Goal: Task Accomplishment & Management: Manage account settings

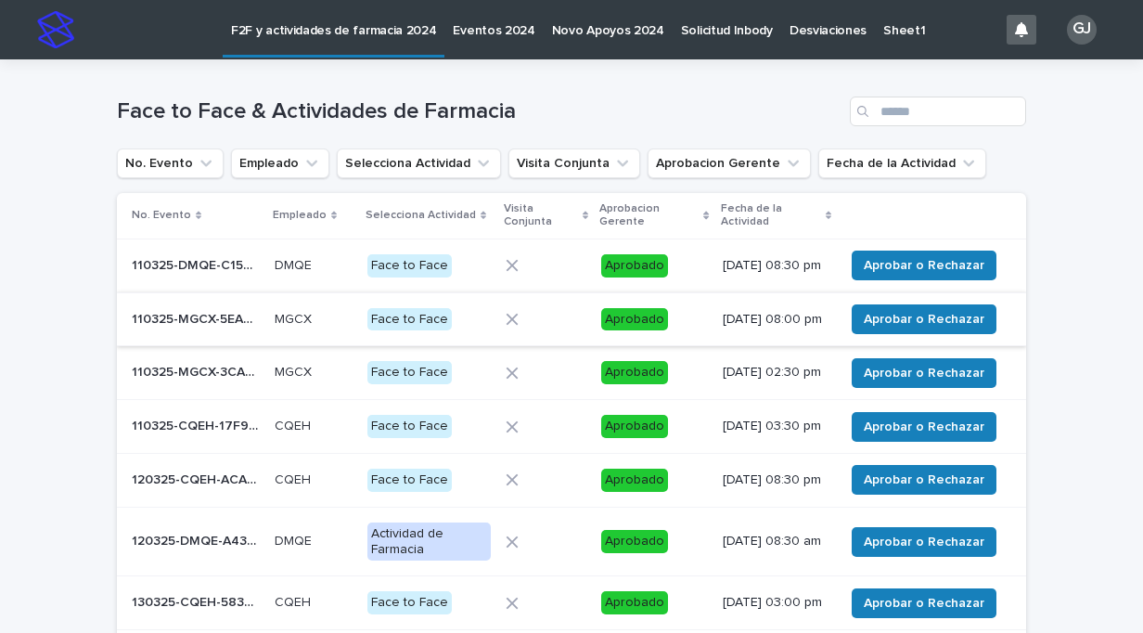
scroll to position [439, 0]
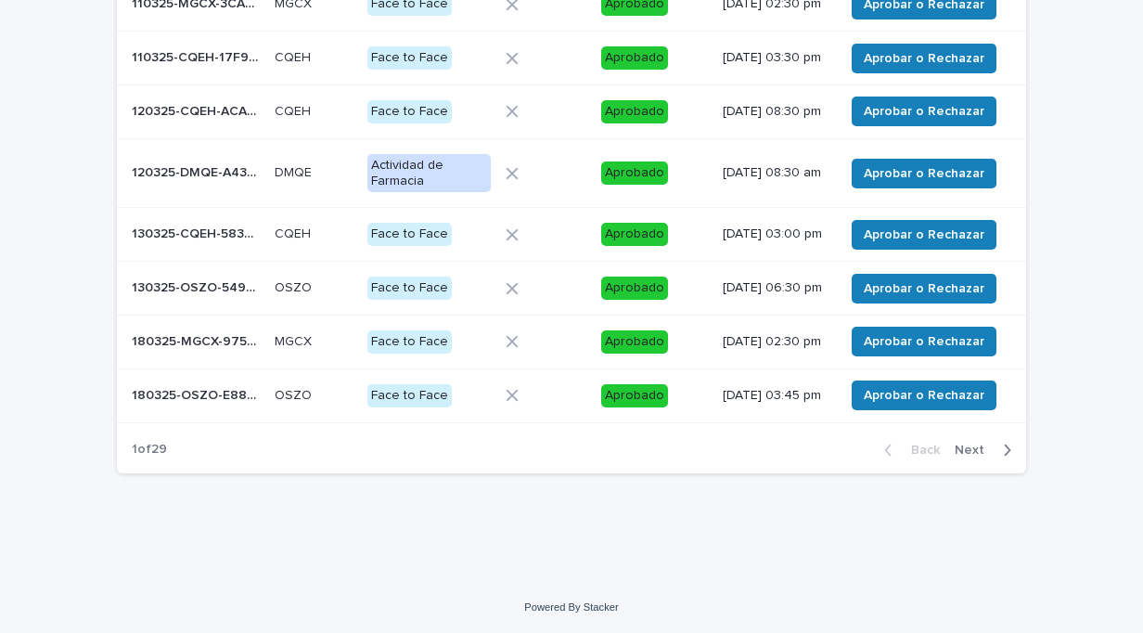
click at [1003, 449] on icon "button" at bounding box center [1007, 450] width 8 height 17
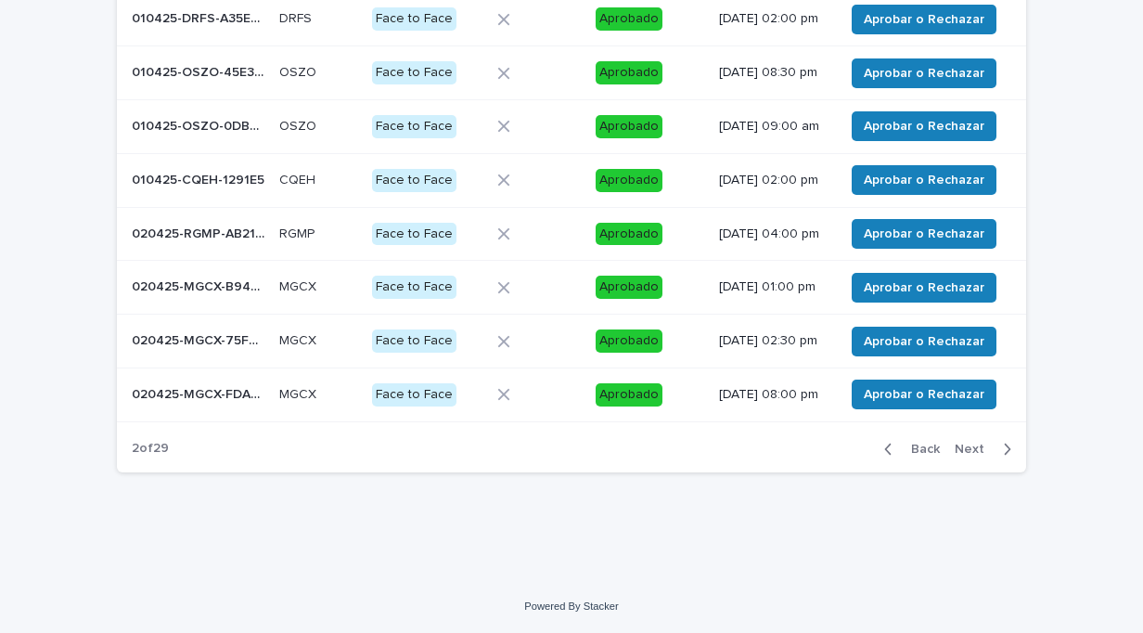
click at [1003, 449] on icon "button" at bounding box center [1007, 449] width 8 height 17
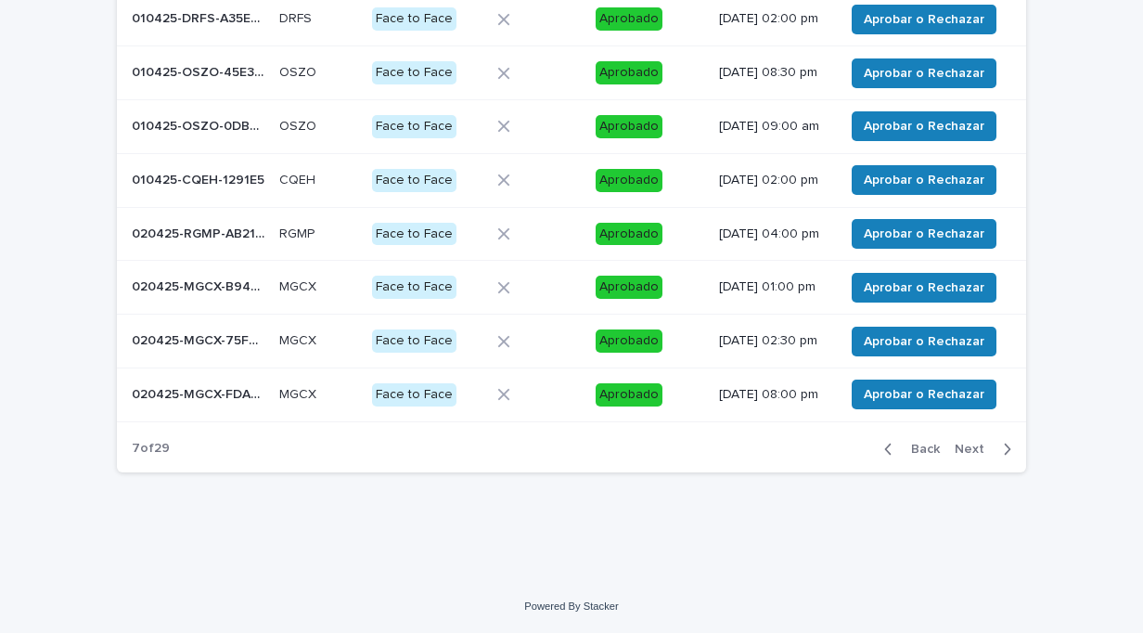
click at [1003, 449] on icon "button" at bounding box center [1007, 449] width 8 height 17
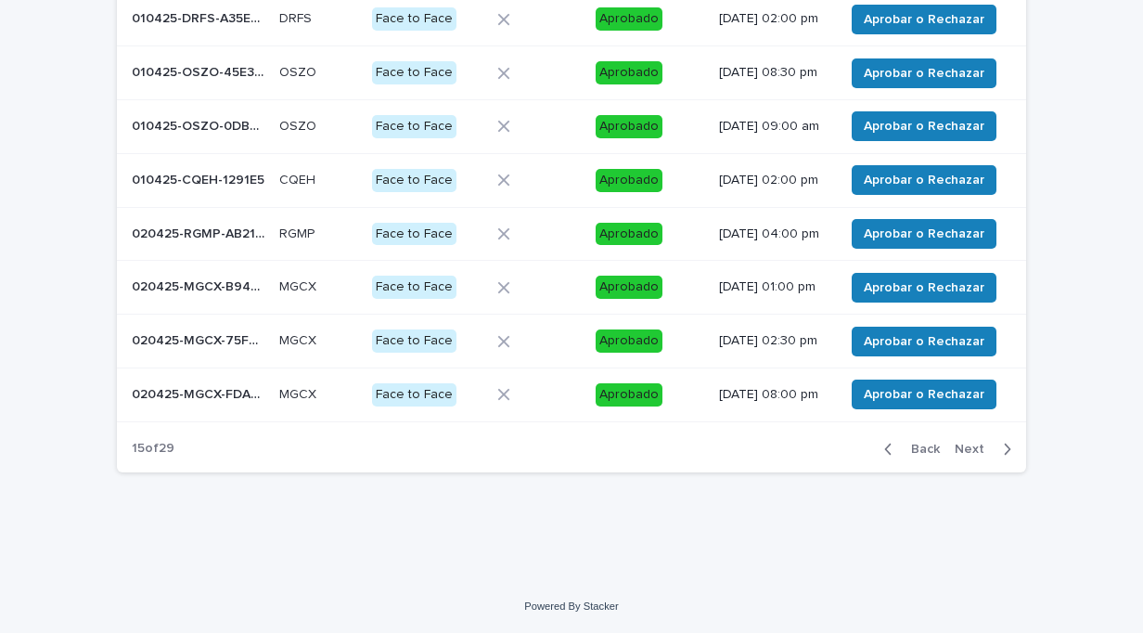
click at [1003, 449] on icon "button" at bounding box center [1007, 449] width 8 height 17
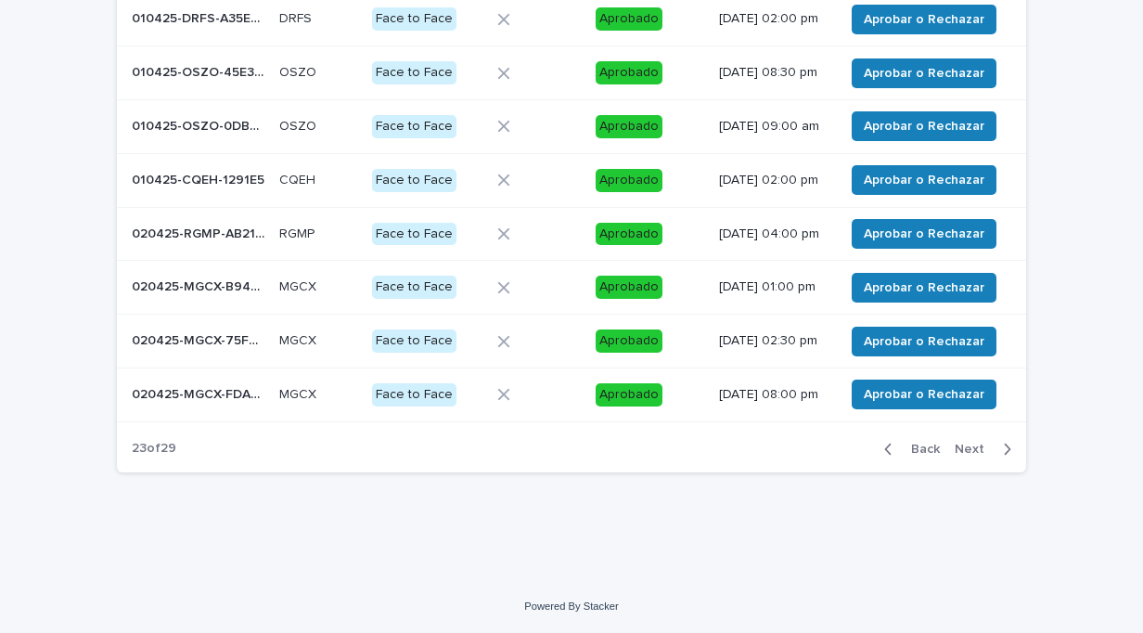
click at [1003, 449] on icon "button" at bounding box center [1007, 449] width 8 height 17
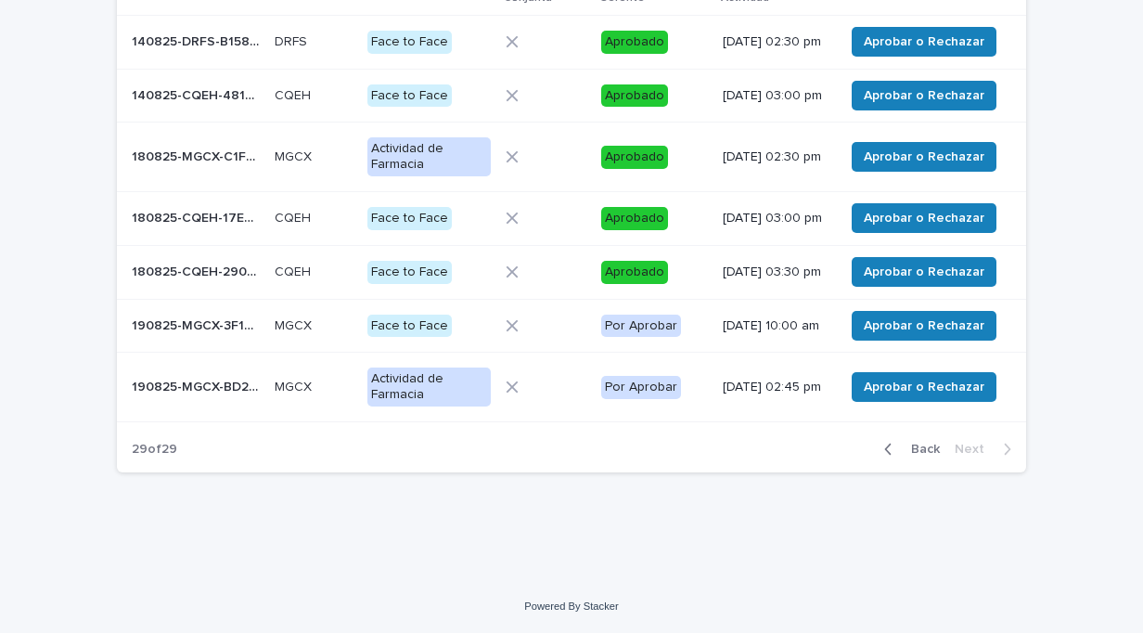
click at [240, 321] on p "190825-MGCX-3F1E4B" at bounding box center [198, 324] width 132 height 19
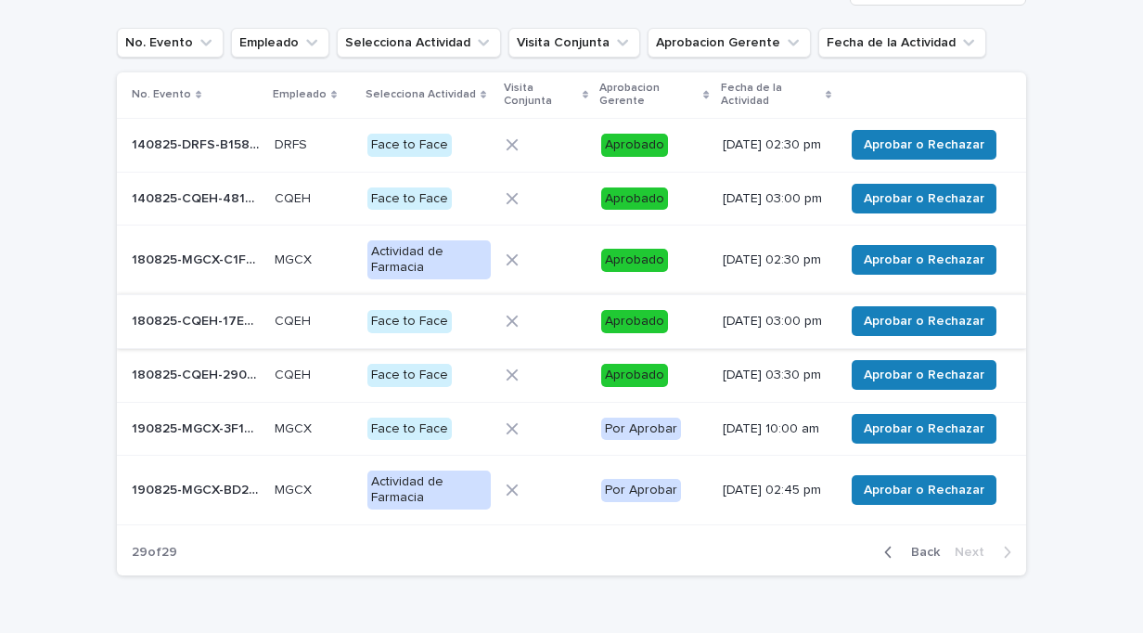
scroll to position [122, 0]
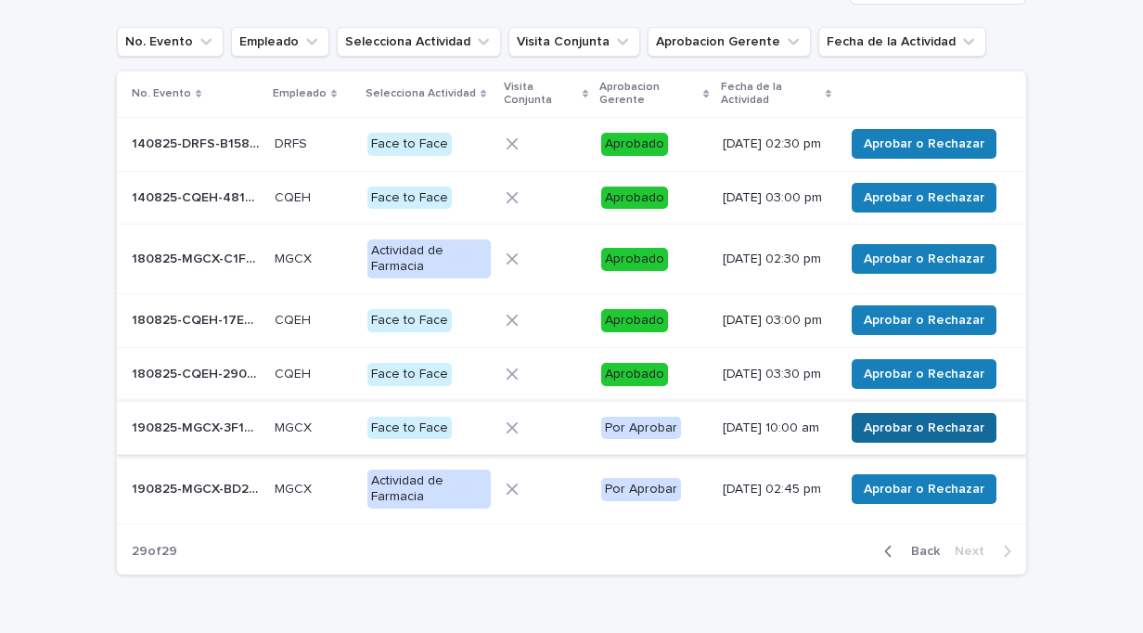
click at [896, 437] on span "Aprobar o Rechazar" at bounding box center [924, 428] width 121 height 19
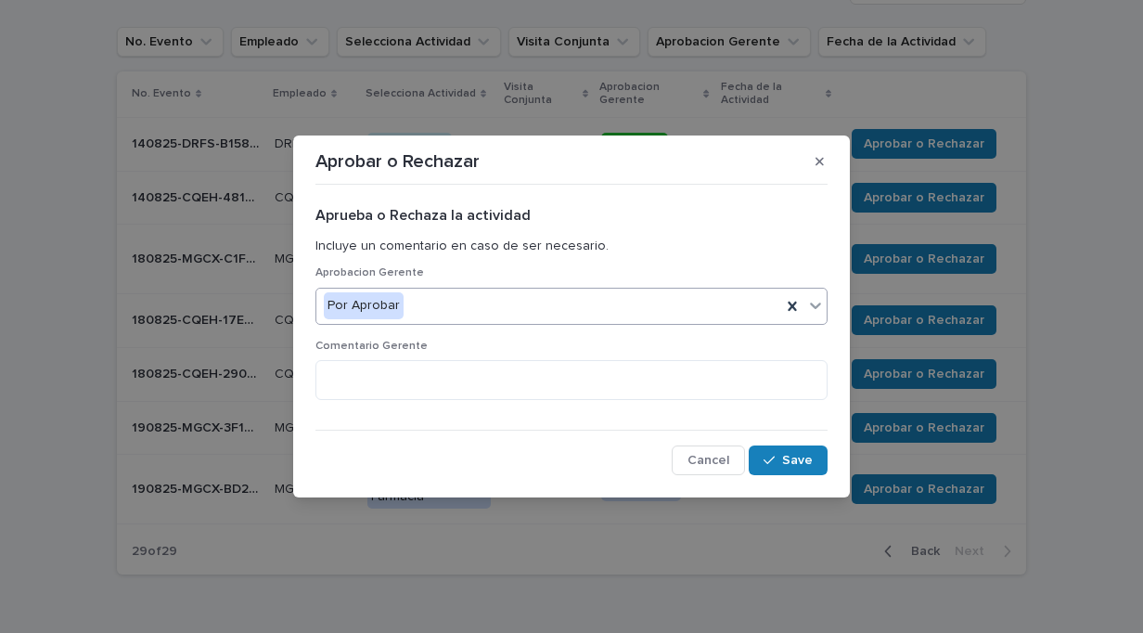
click at [819, 304] on icon at bounding box center [815, 306] width 11 height 6
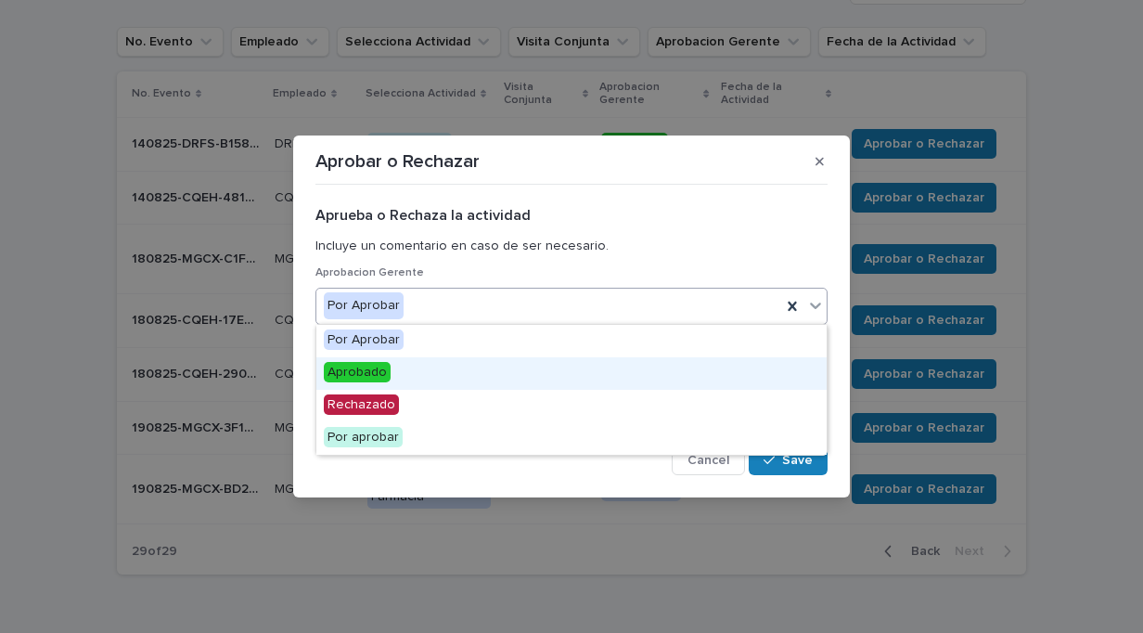
click at [371, 380] on span "Aprobado" at bounding box center [357, 372] width 67 height 20
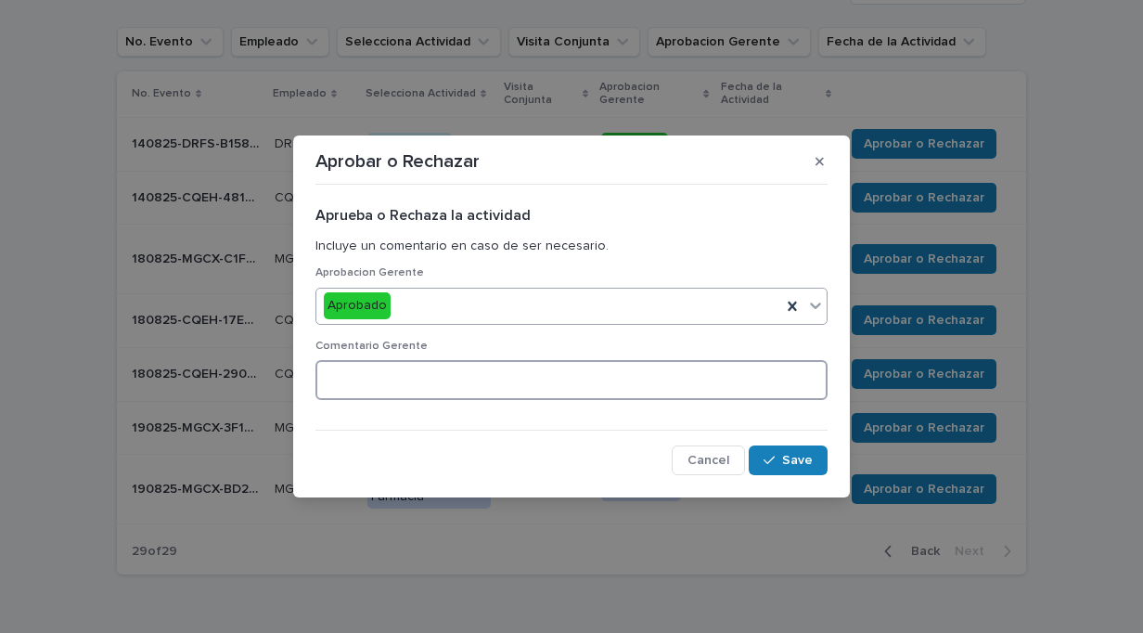
click at [371, 380] on textarea at bounding box center [572, 379] width 512 height 39
type textarea "**"
click at [785, 463] on span "Save" at bounding box center [797, 460] width 31 height 13
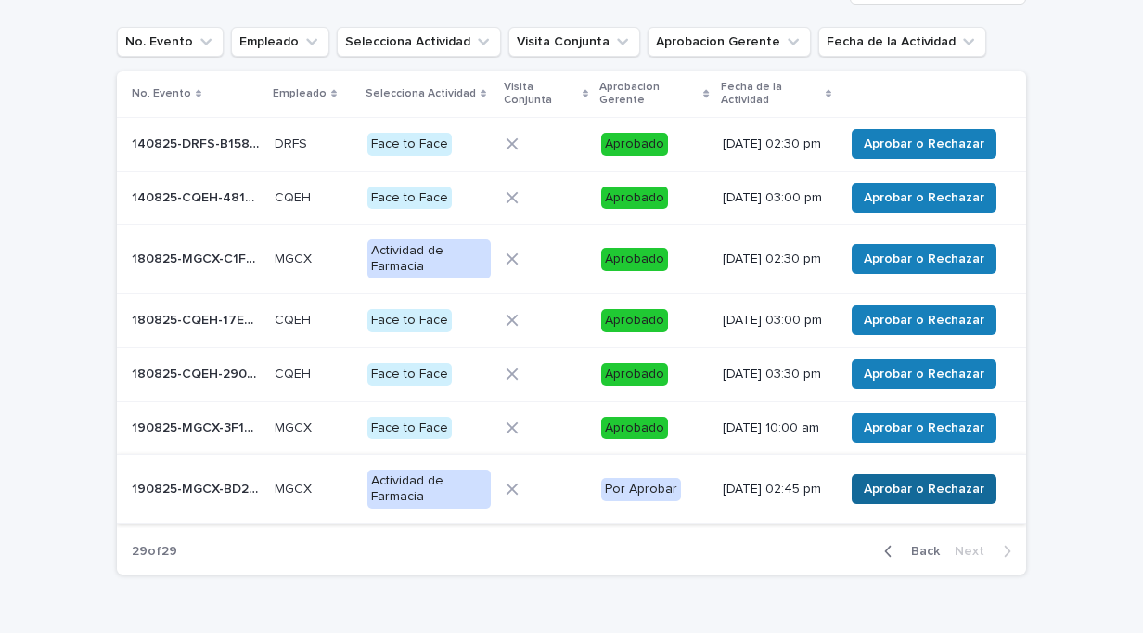
click at [871, 498] on span "Aprobar o Rechazar" at bounding box center [924, 489] width 121 height 19
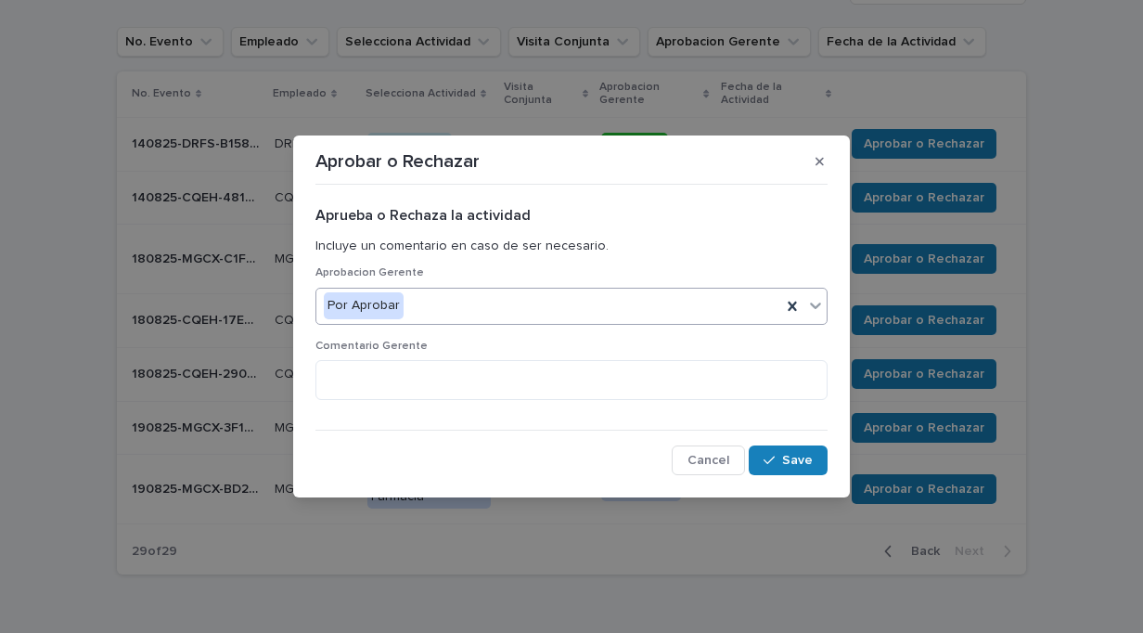
click at [817, 304] on icon at bounding box center [815, 305] width 19 height 19
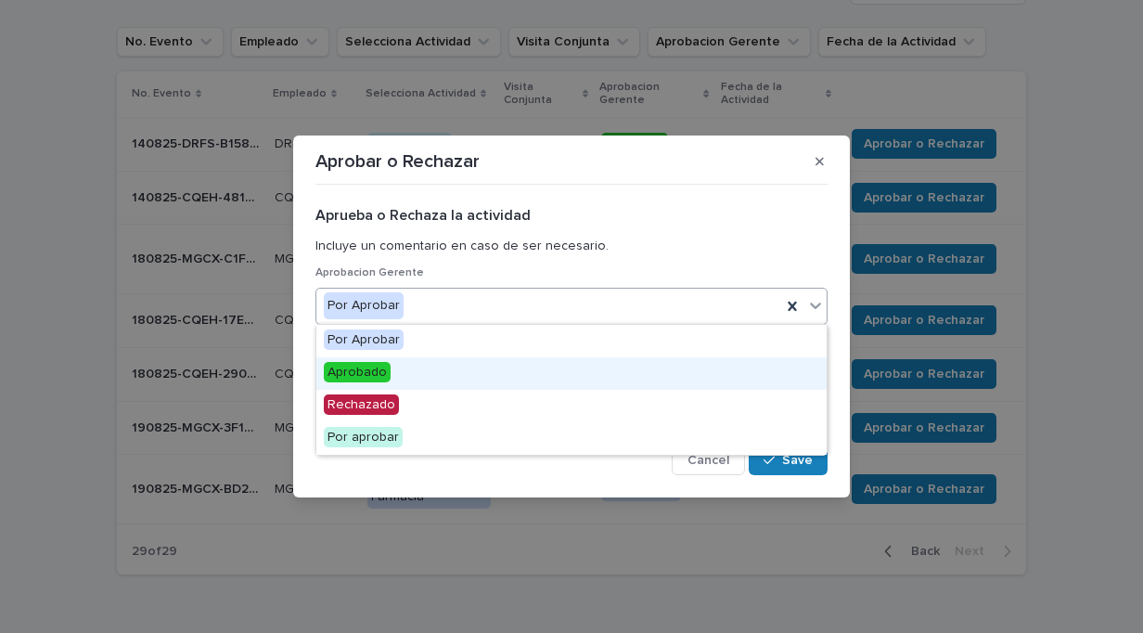
click at [342, 375] on span "Aprobado" at bounding box center [357, 372] width 67 height 20
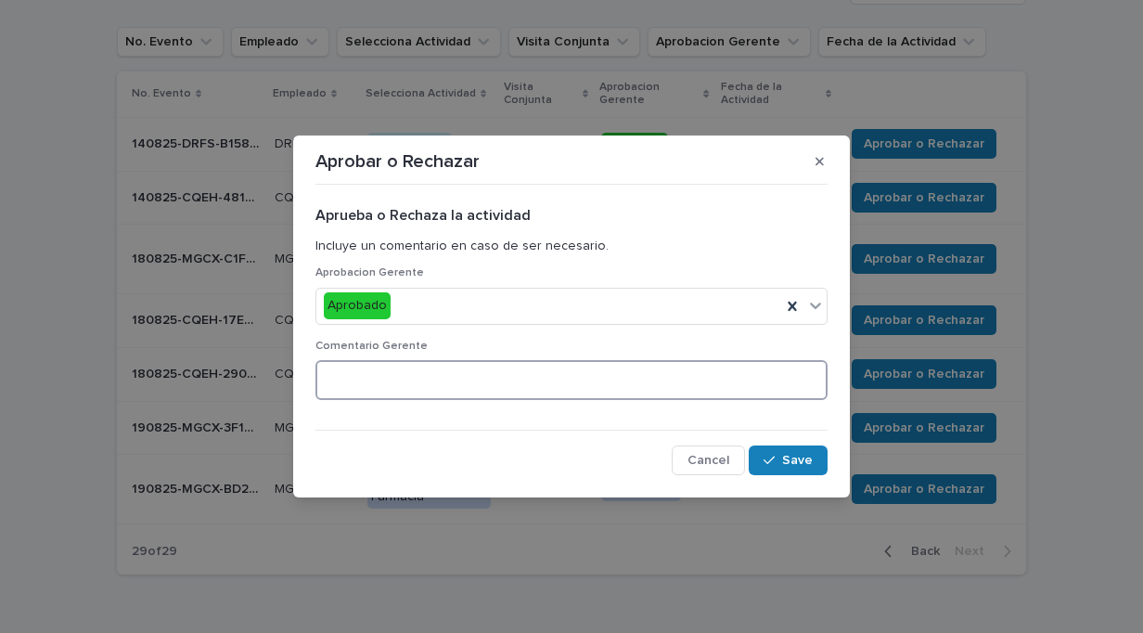
click at [342, 375] on textarea at bounding box center [572, 379] width 512 height 39
type textarea "**"
click at [793, 458] on span "Save" at bounding box center [797, 460] width 31 height 13
